Goal: Find specific page/section: Find specific page/section

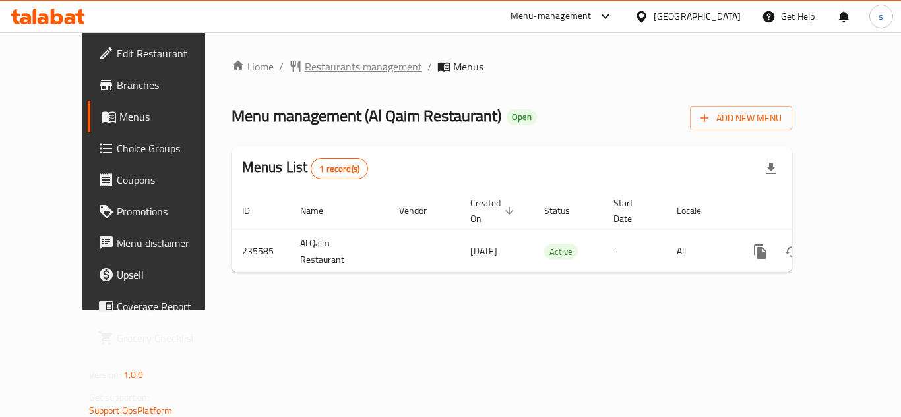
click at [322, 66] on span "Restaurants management" at bounding box center [363, 67] width 117 height 16
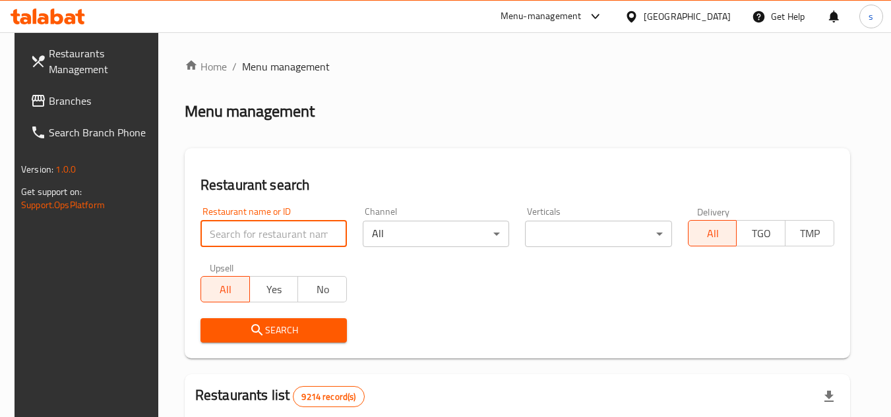
click at [276, 235] on input "search" at bounding box center [273, 234] width 146 height 26
paste input "626619"
type input "626619"
click button "Search" at bounding box center [273, 330] width 146 height 24
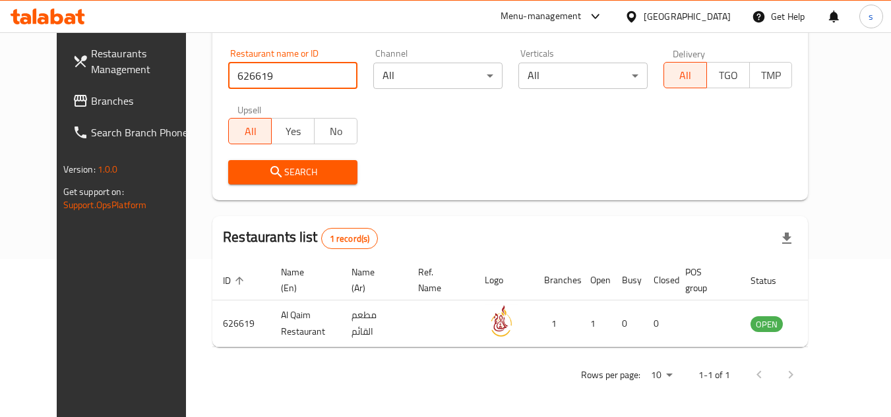
scroll to position [160, 0]
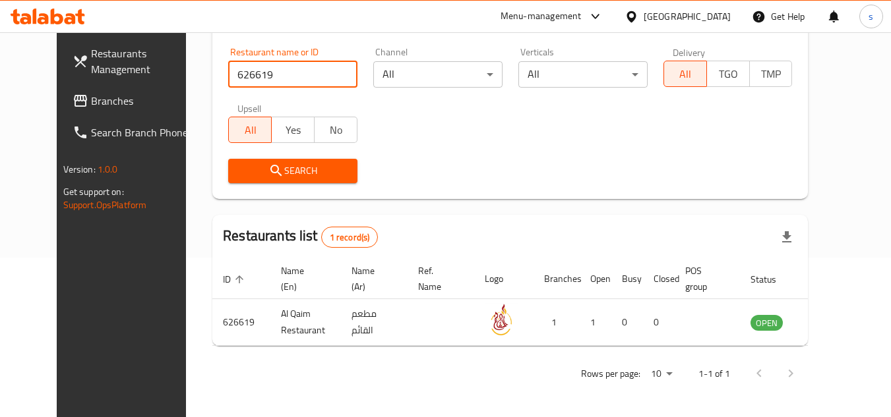
click at [91, 98] on span "Branches" at bounding box center [143, 101] width 104 height 16
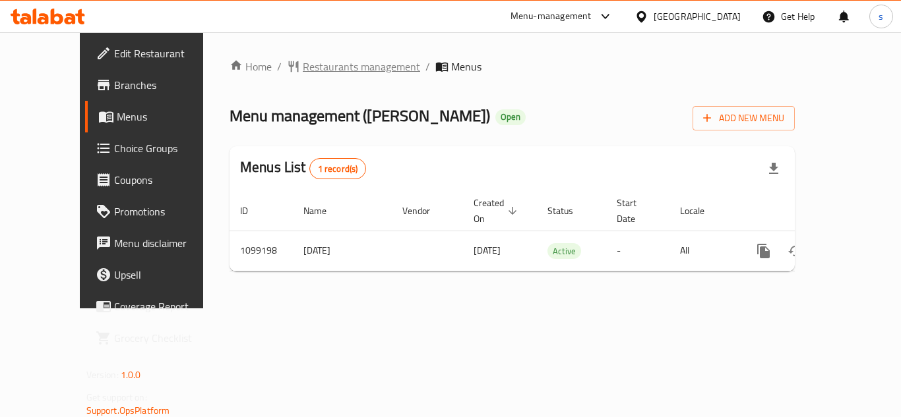
click at [303, 70] on span "Restaurants management" at bounding box center [361, 67] width 117 height 16
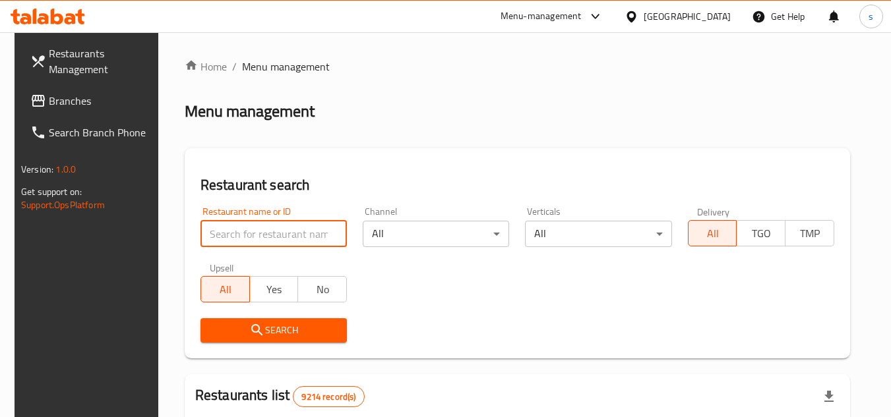
click at [264, 226] on input "search" at bounding box center [273, 234] width 146 height 26
paste input "665018"
type input "665018"
click button "Search" at bounding box center [273, 330] width 146 height 24
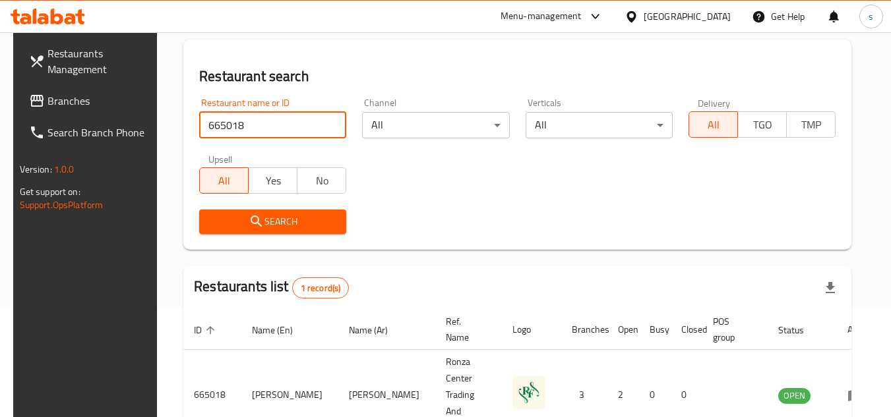
scroll to position [171, 0]
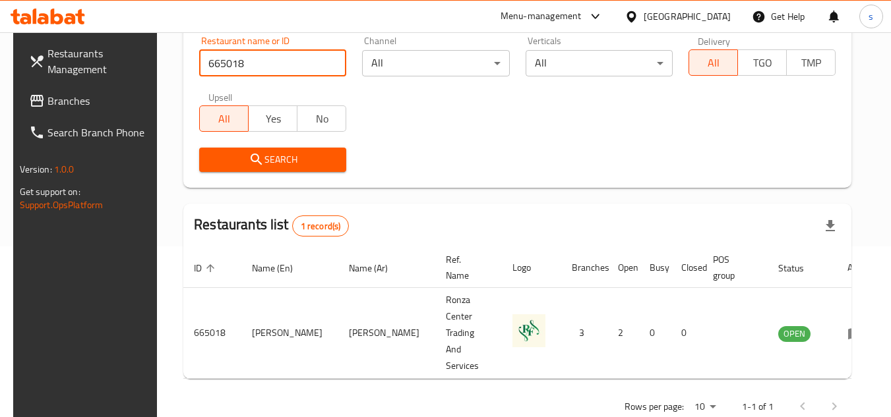
drag, startPoint x: 90, startPoint y: 101, endPoint x: 3, endPoint y: 117, distance: 88.6
click at [90, 101] on span "Branches" at bounding box center [99, 101] width 104 height 16
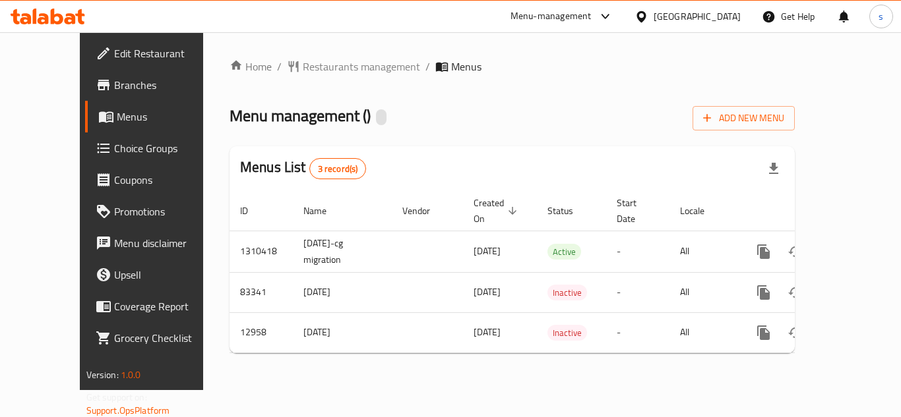
click at [321, 70] on div "Home / Restaurants management / Menus Menu management ( ) Add New Menu Menus Li…" at bounding box center [511, 211] width 565 height 305
click at [321, 68] on span "Restaurants management" at bounding box center [361, 67] width 117 height 16
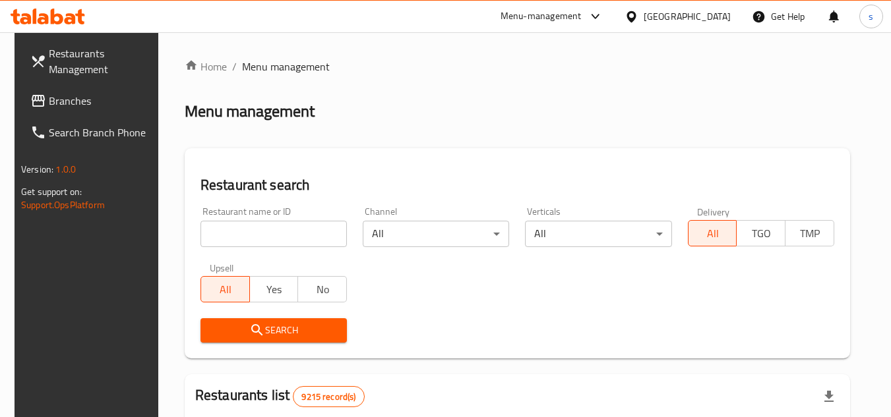
click at [246, 240] on input "search" at bounding box center [273, 234] width 146 height 26
paste input "7946"
type input "7946"
click button "Search" at bounding box center [273, 330] width 146 height 24
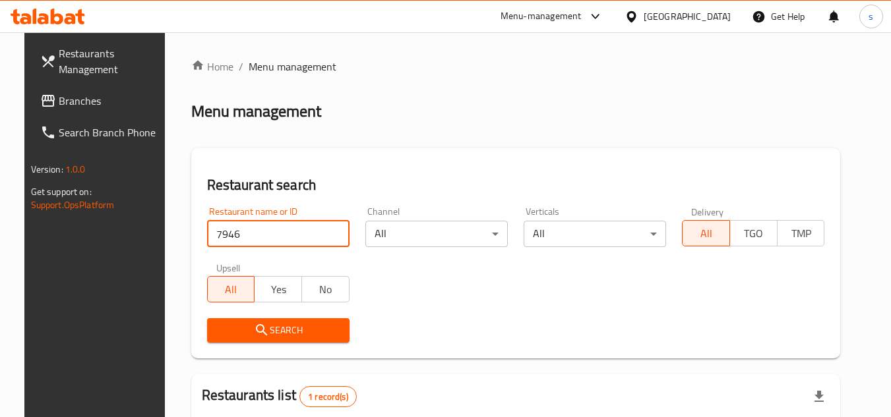
scroll to position [160, 0]
